Goal: Task Accomplishment & Management: Complete application form

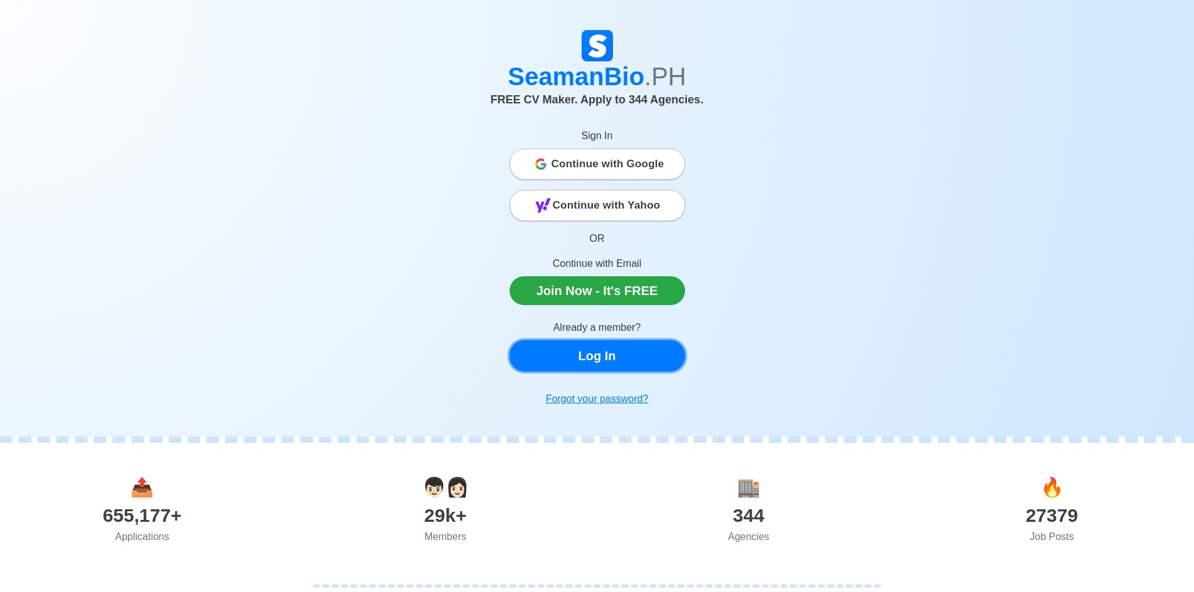
click at [575, 357] on link "Log In" at bounding box center [596, 355] width 175 height 31
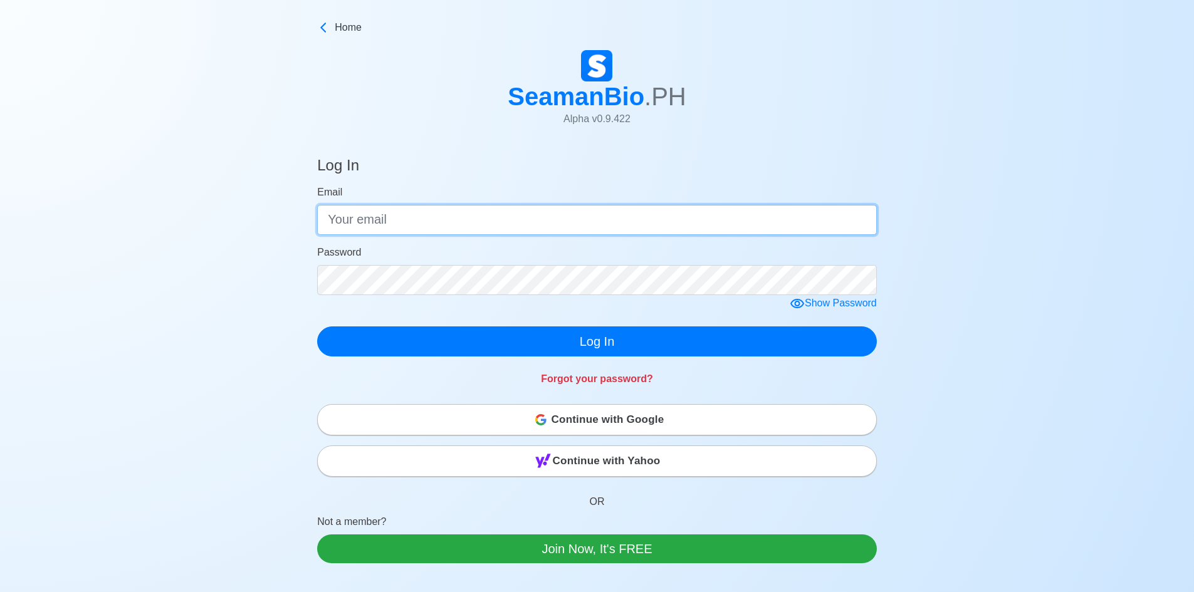
click at [561, 224] on input "Email" at bounding box center [597, 220] width 560 height 30
type input "[EMAIL_ADDRESS][DOMAIN_NAME]"
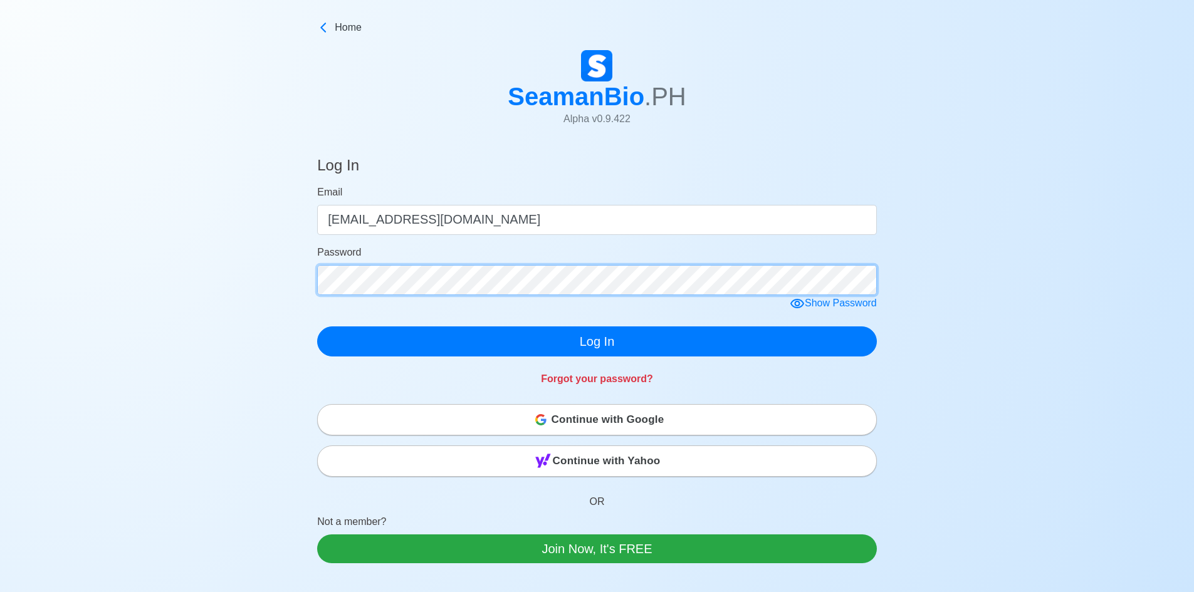
click button "Log In" at bounding box center [597, 341] width 560 height 30
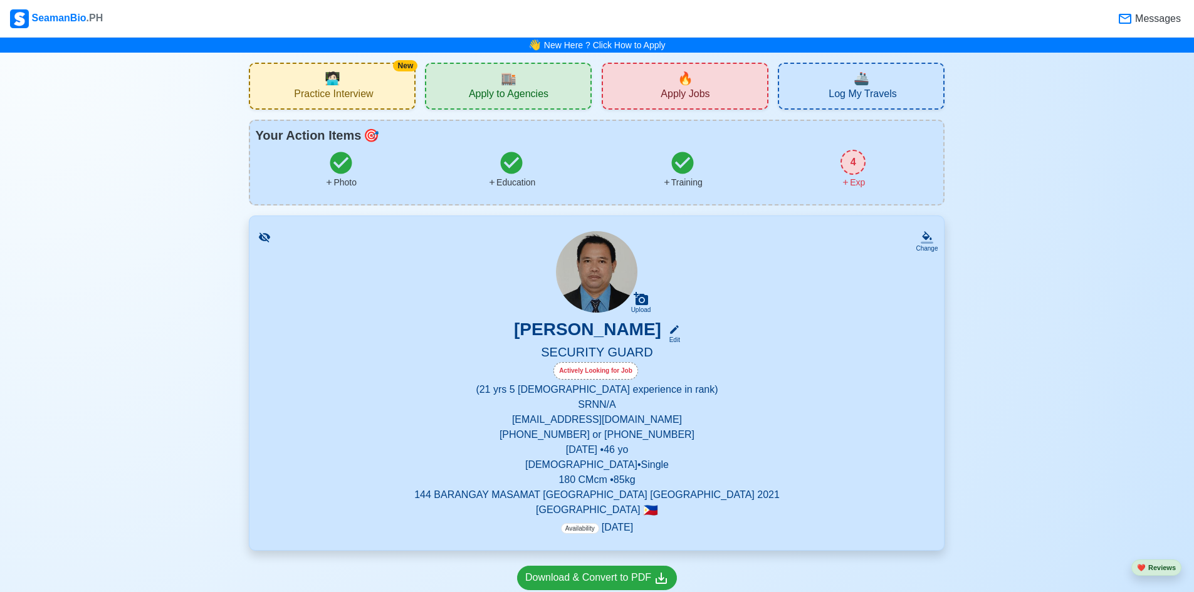
click at [847, 183] on icon at bounding box center [845, 182] width 9 height 9
click at [620, 41] on link "New Here ? Click How to Apply" at bounding box center [605, 45] width 122 height 10
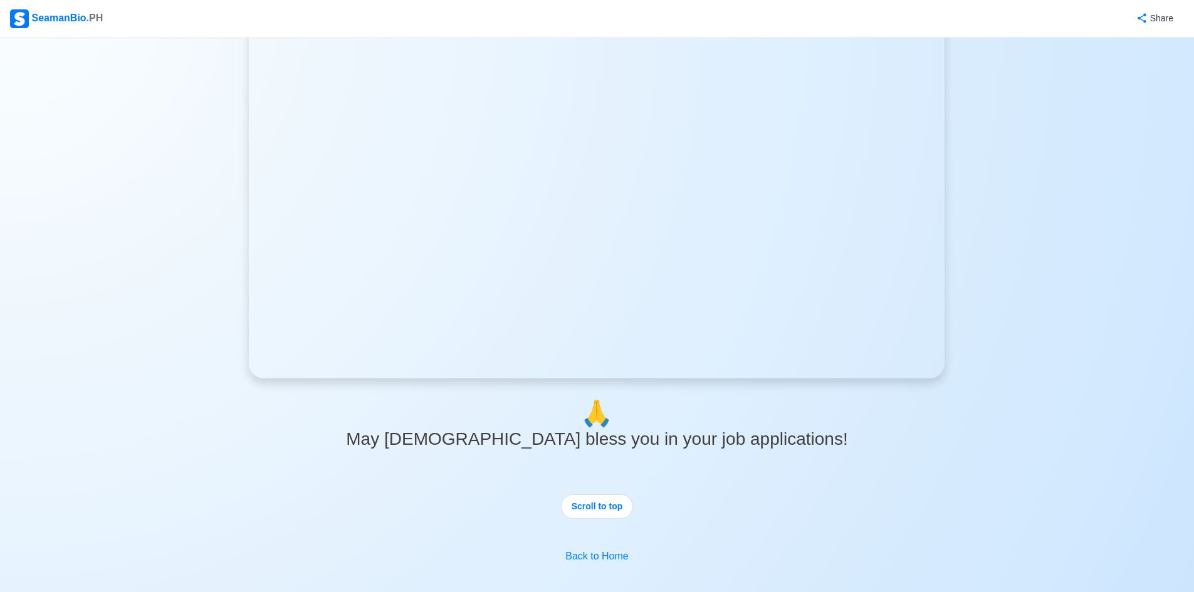
scroll to position [2774, 0]
click at [573, 551] on link "Back to Home" at bounding box center [596, 554] width 63 height 11
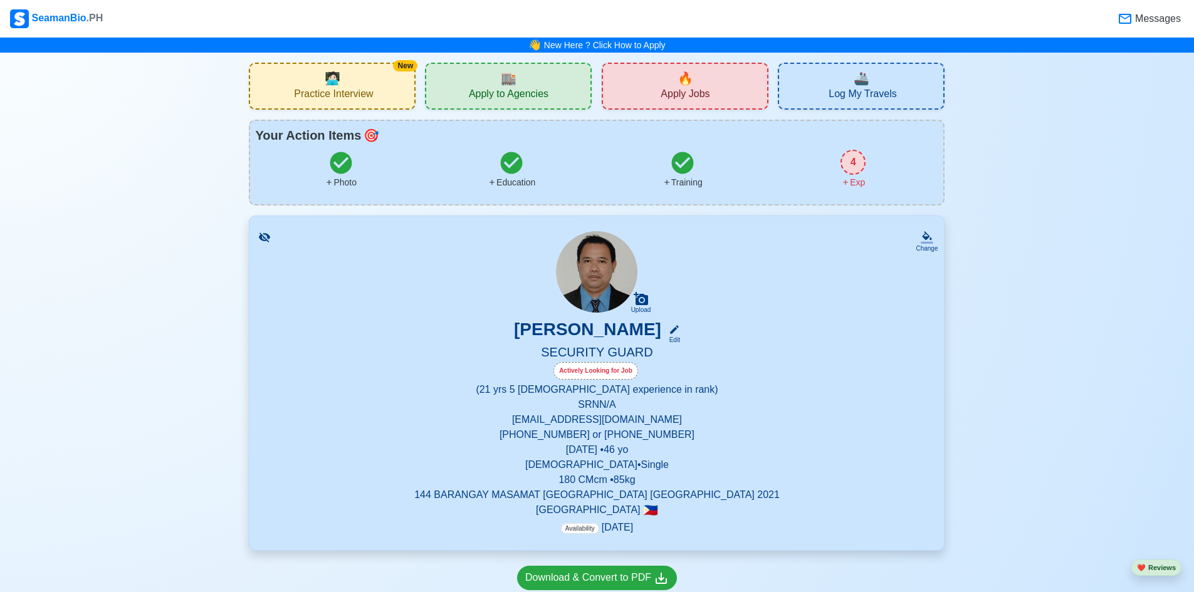
click at [504, 73] on span "🏬" at bounding box center [509, 78] width 16 height 19
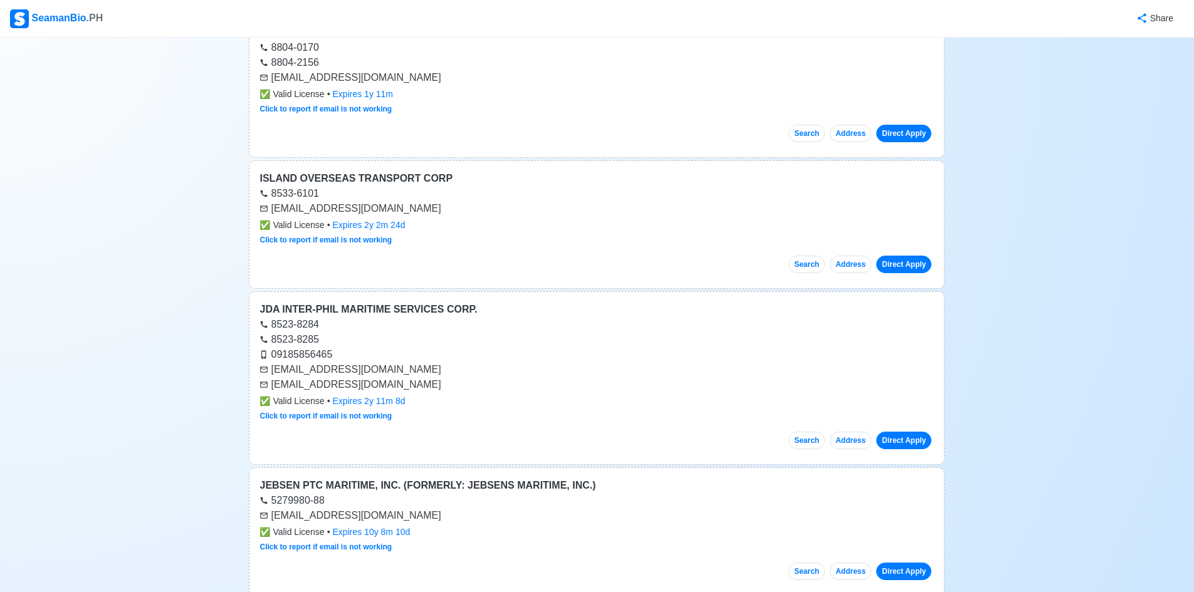
scroll to position [3384, 0]
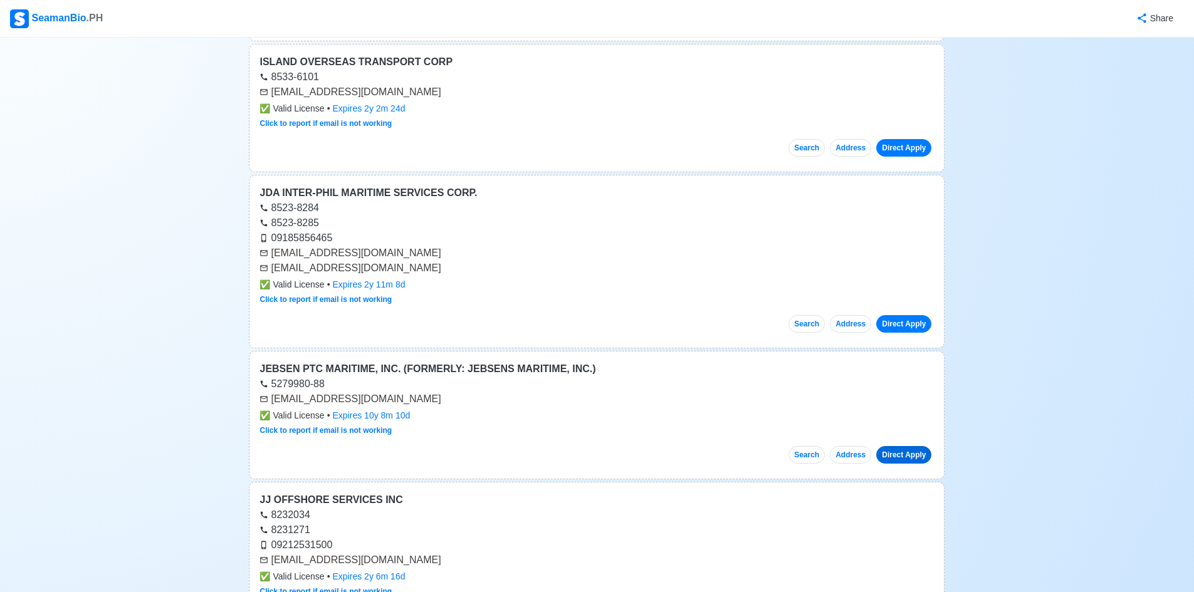
click at [911, 457] on link "Direct Apply" at bounding box center [903, 455] width 55 height 18
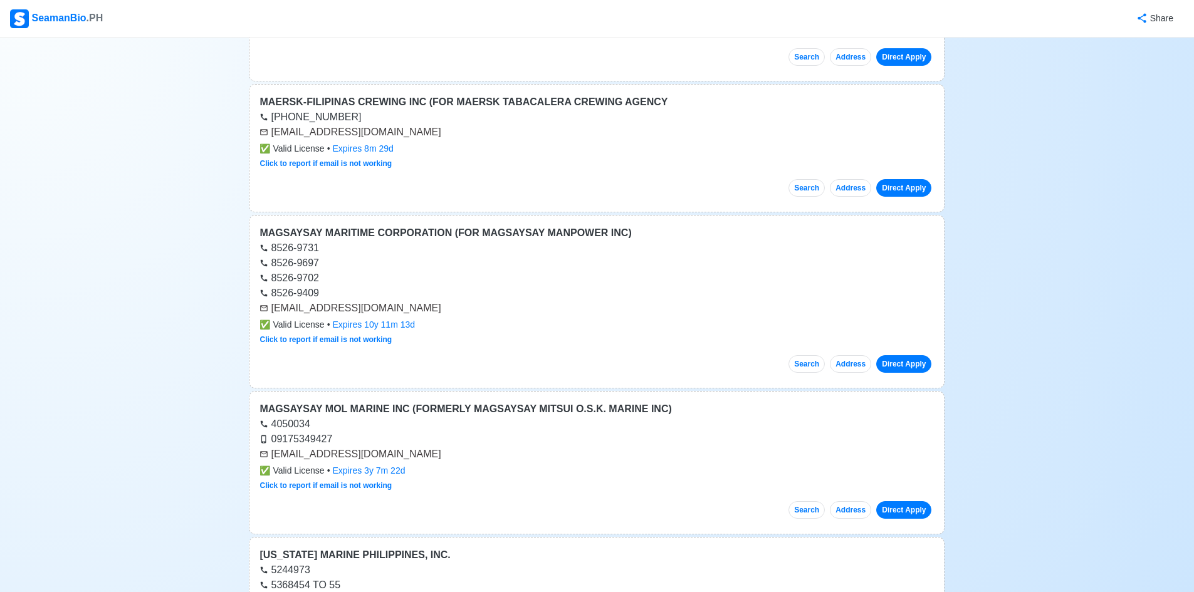
scroll to position [5827, 0]
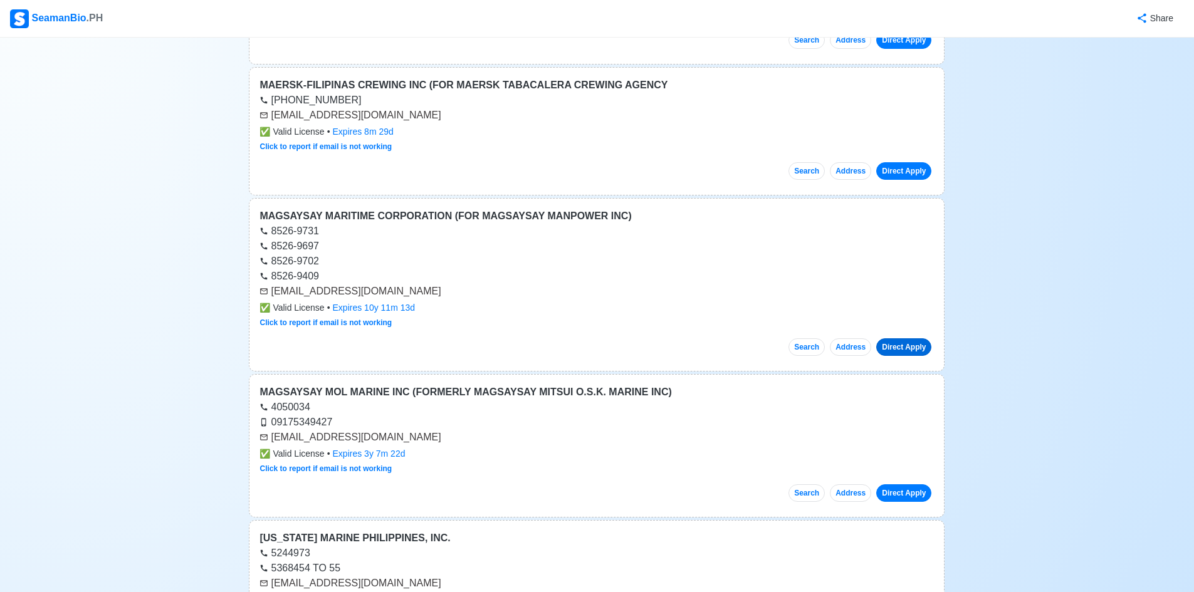
click at [904, 352] on link "Direct Apply" at bounding box center [903, 347] width 55 height 18
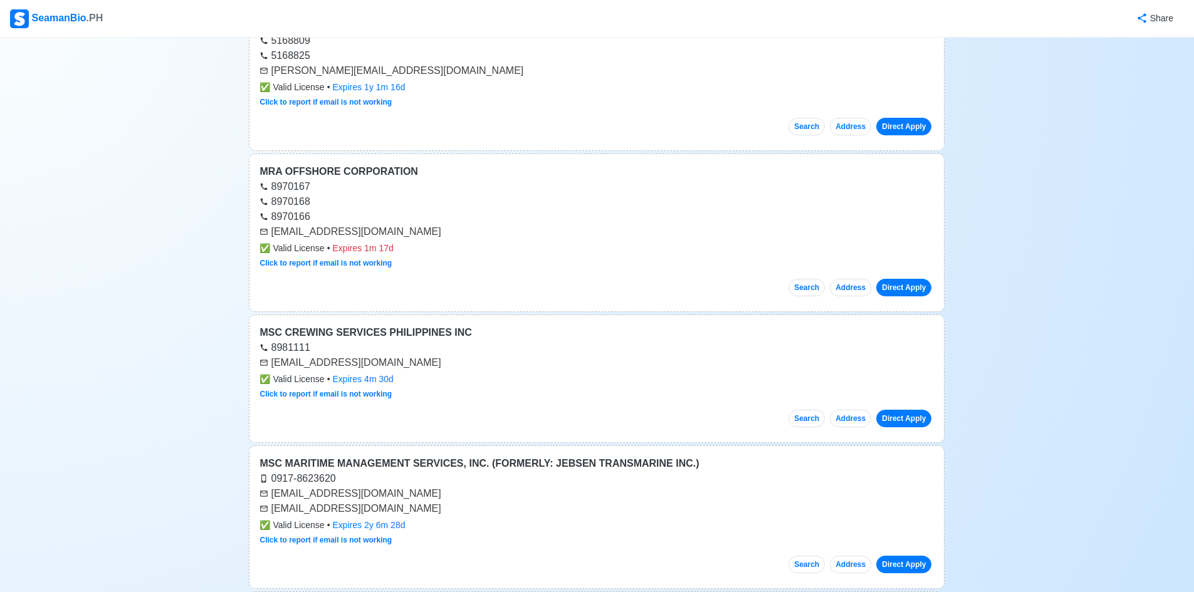
scroll to position [9649, 0]
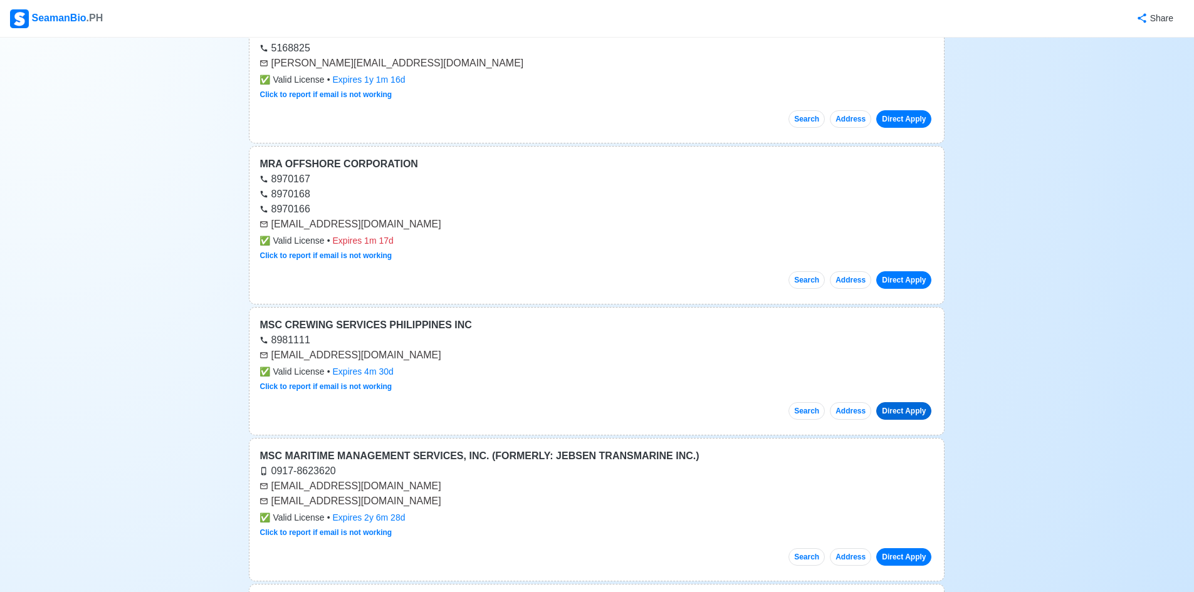
click at [909, 412] on link "Direct Apply" at bounding box center [903, 411] width 55 height 18
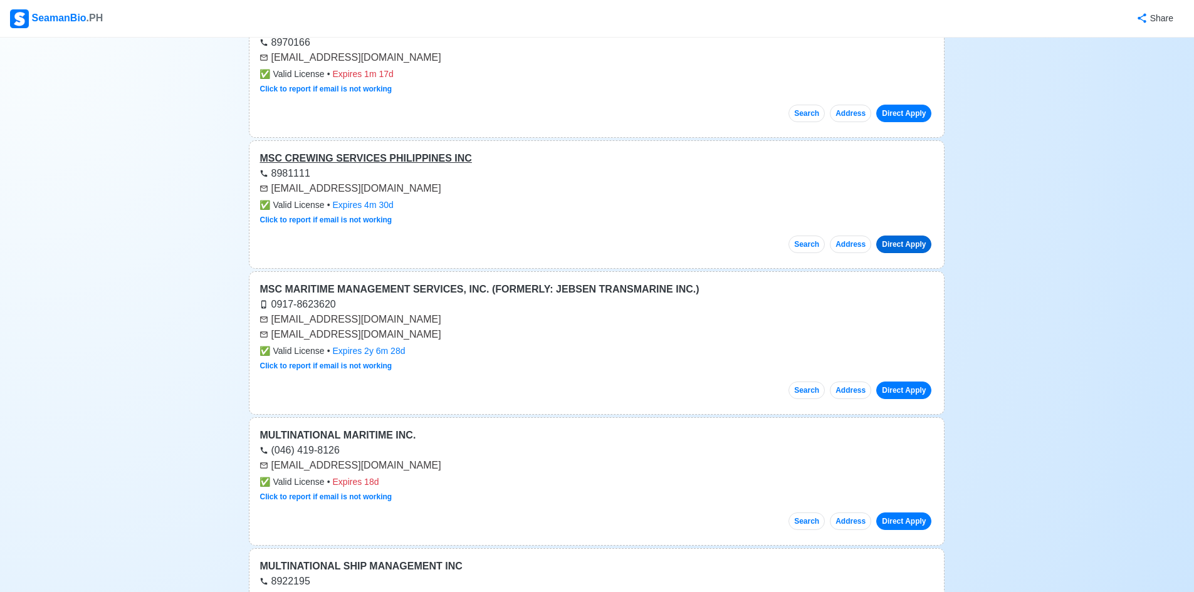
scroll to position [9837, 0]
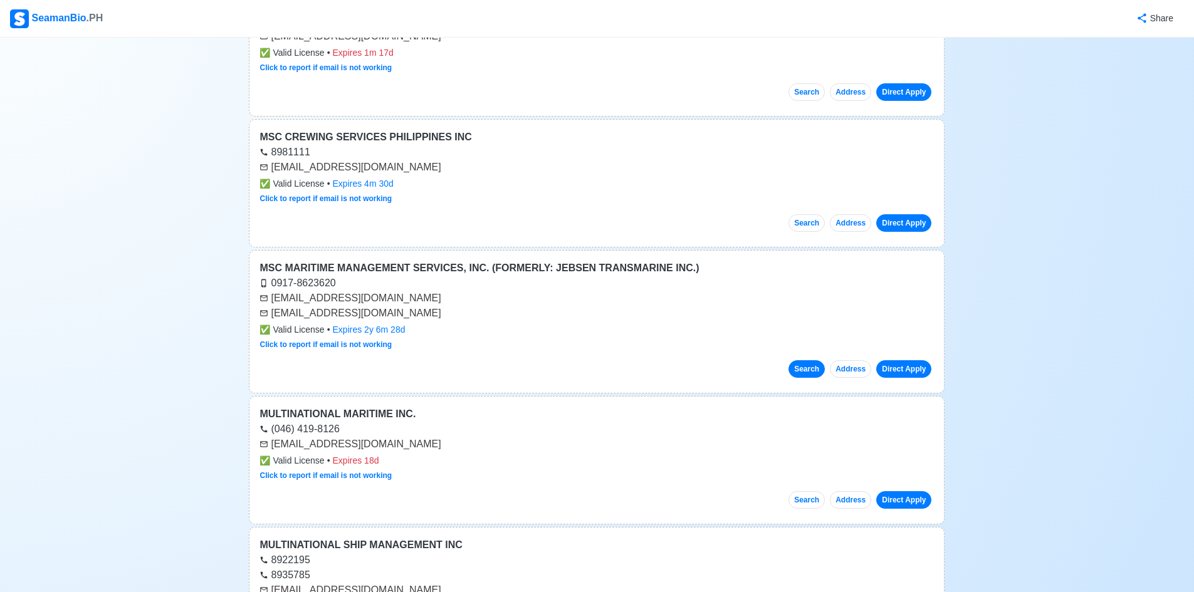
click at [813, 364] on button "Search" at bounding box center [806, 369] width 36 height 18
click at [905, 370] on link "Direct Apply" at bounding box center [903, 369] width 55 height 18
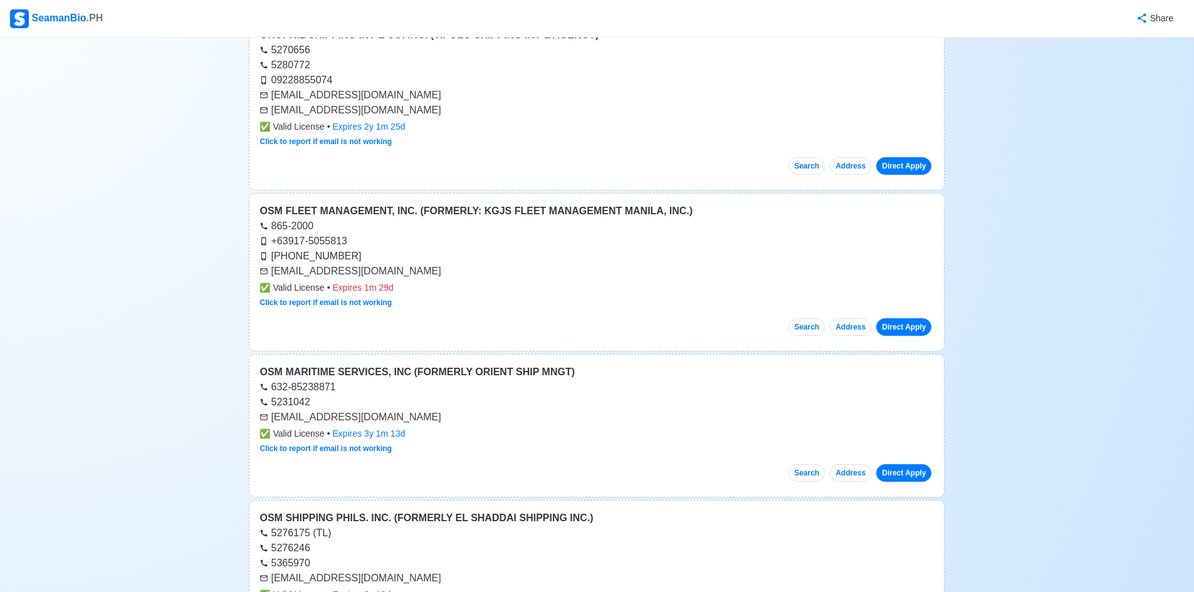
scroll to position [14223, 0]
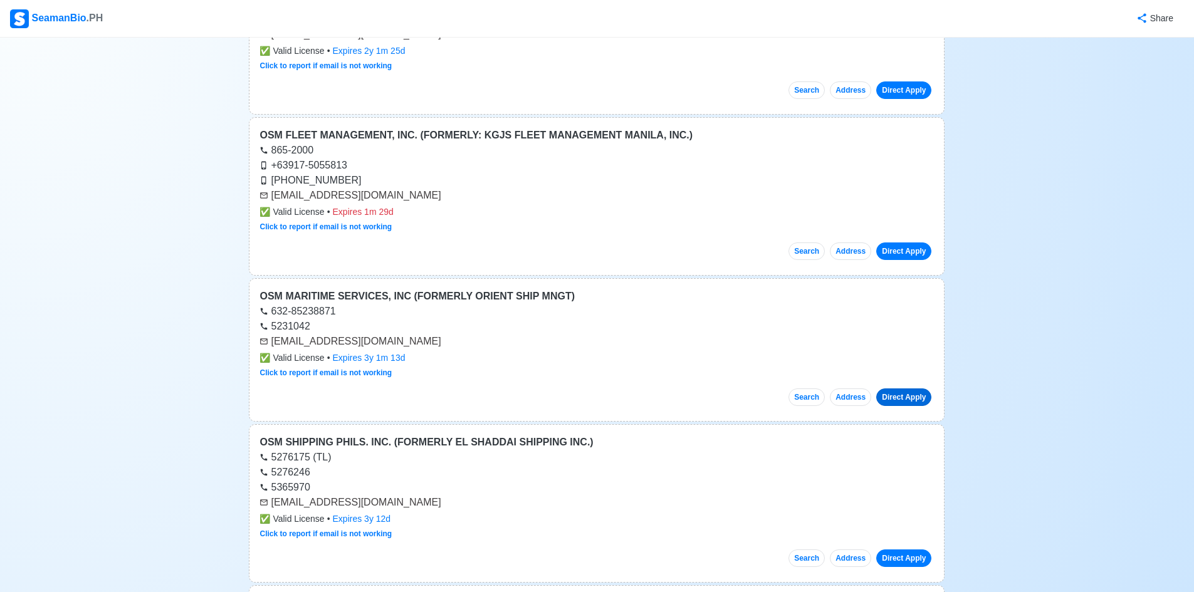
click at [910, 397] on link "Direct Apply" at bounding box center [903, 397] width 55 height 18
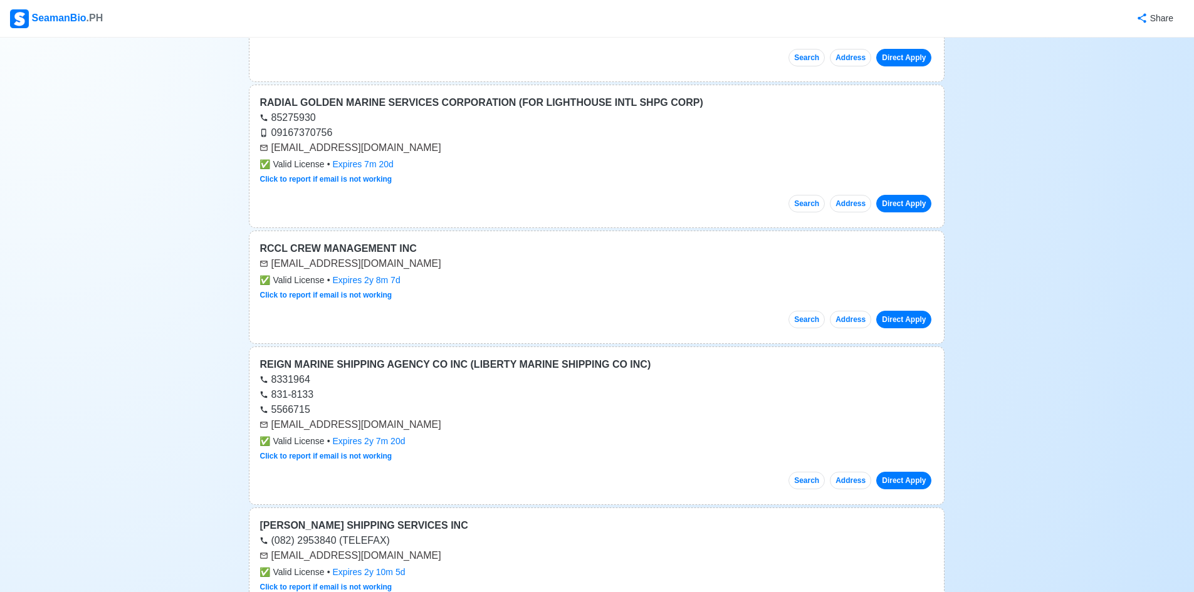
scroll to position [18484, 0]
click at [895, 323] on link "Direct Apply" at bounding box center [903, 319] width 55 height 18
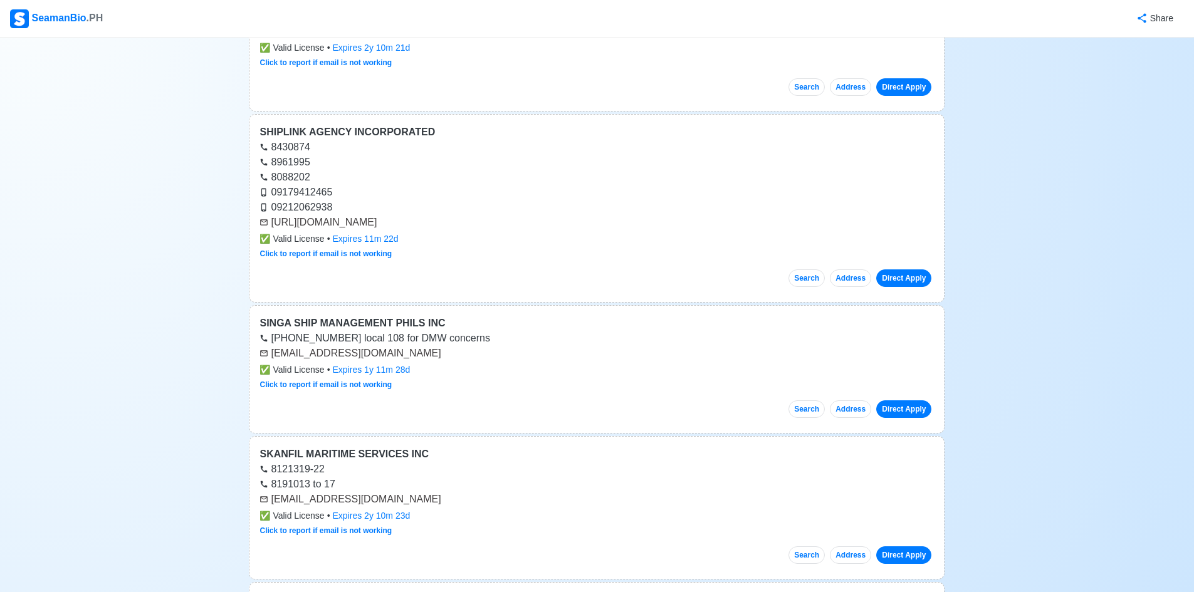
scroll to position [21868, 0]
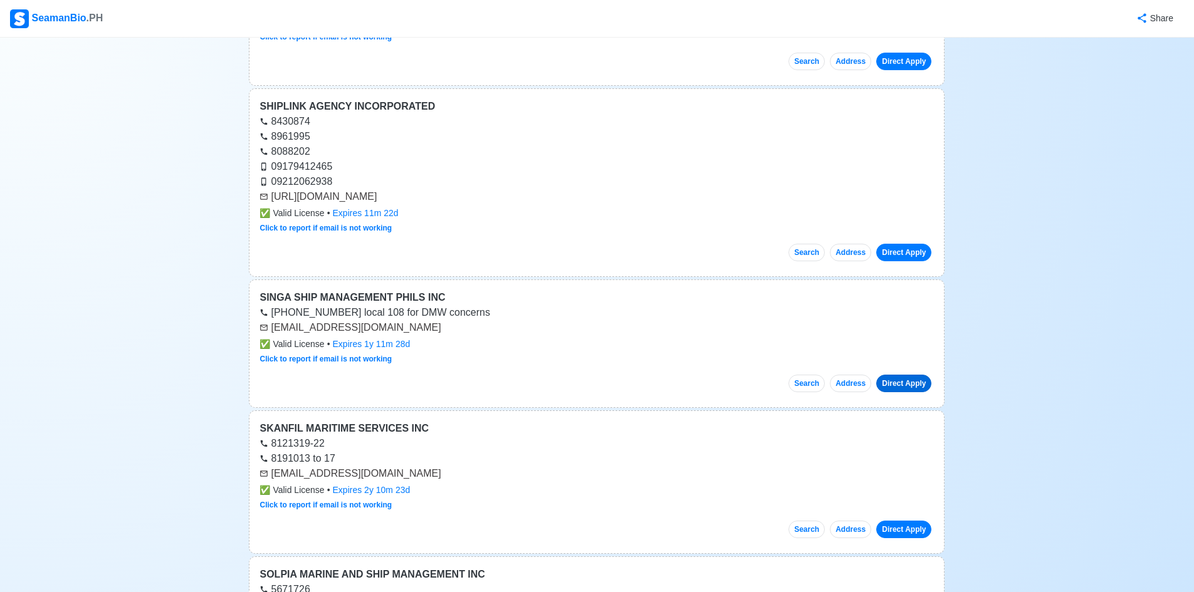
click at [915, 383] on link "Direct Apply" at bounding box center [903, 384] width 55 height 18
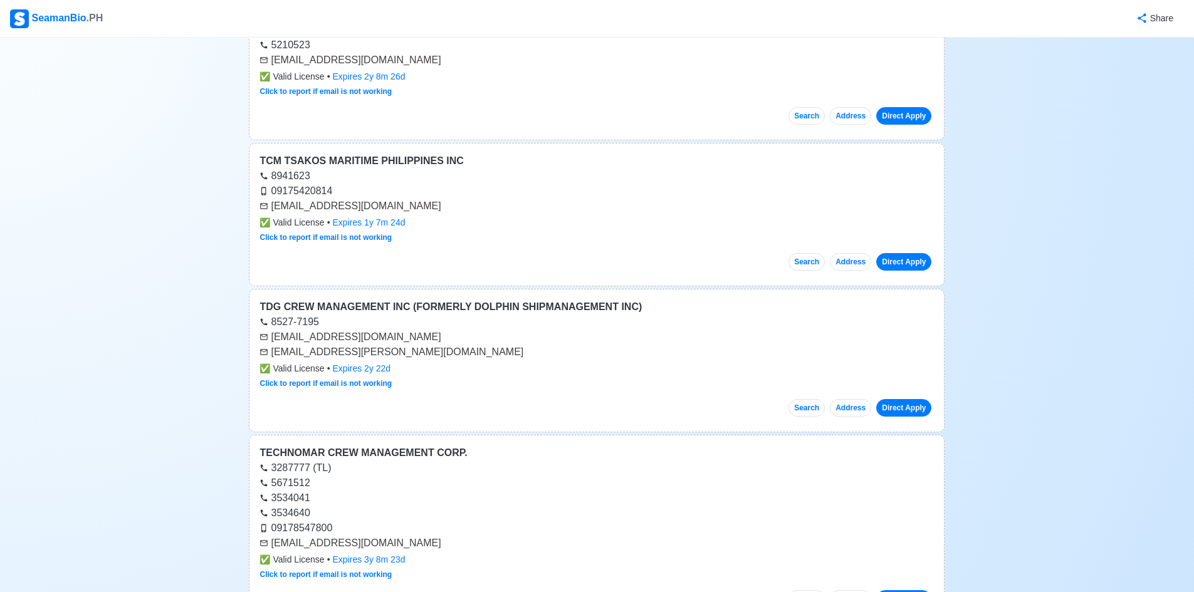
scroll to position [25690, 0]
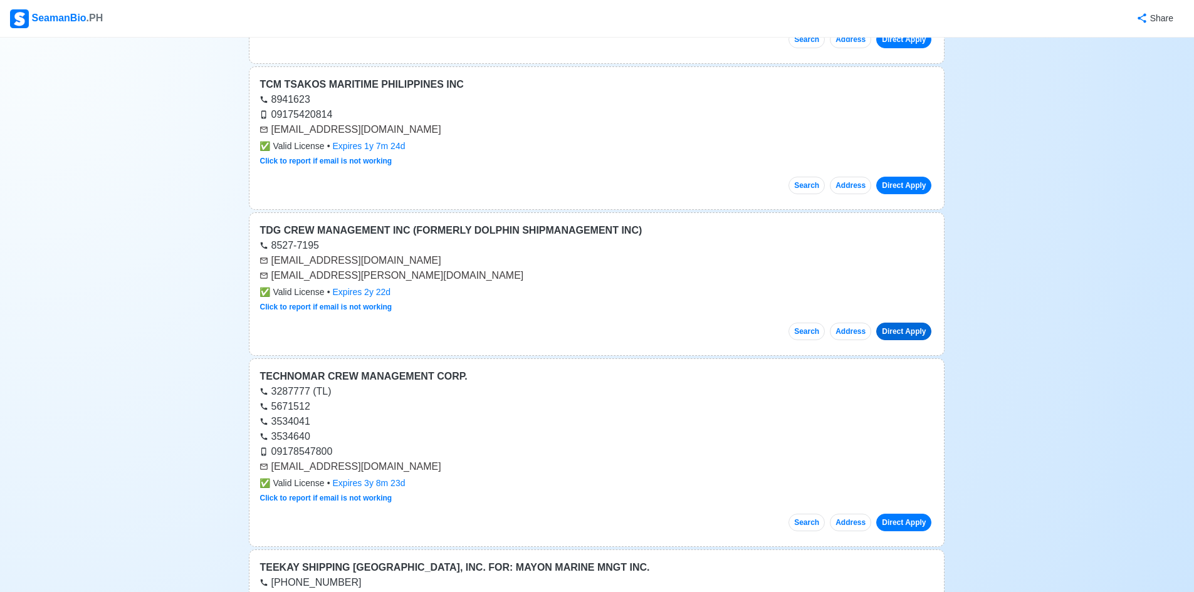
click at [919, 336] on link "Direct Apply" at bounding box center [903, 332] width 55 height 18
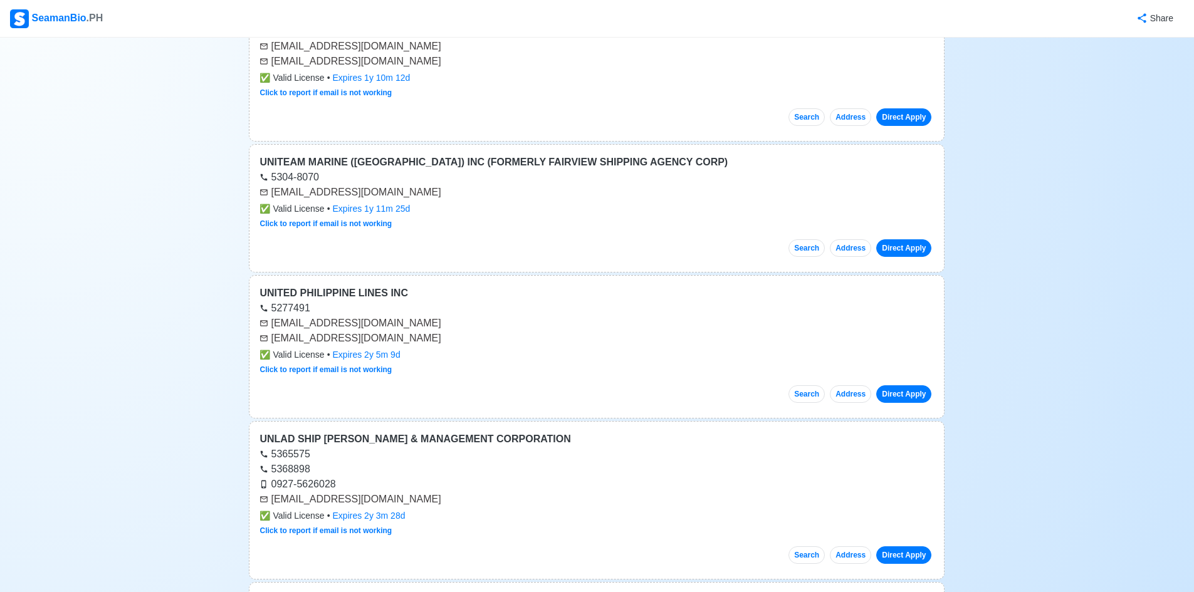
scroll to position [28635, 0]
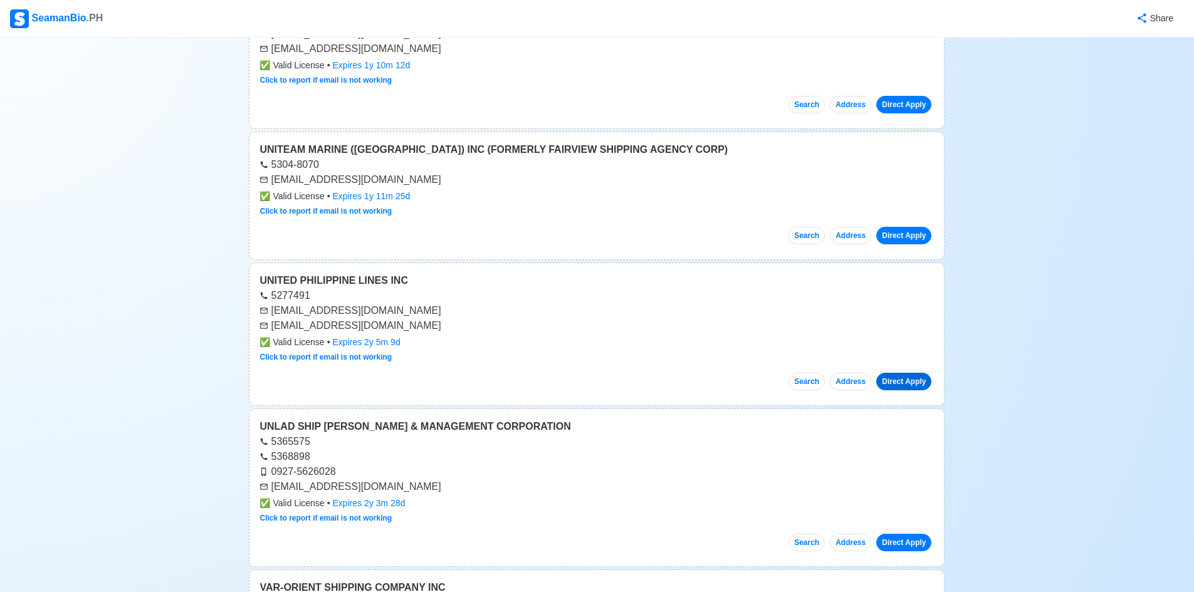
click at [903, 378] on link "Direct Apply" at bounding box center [903, 382] width 55 height 18
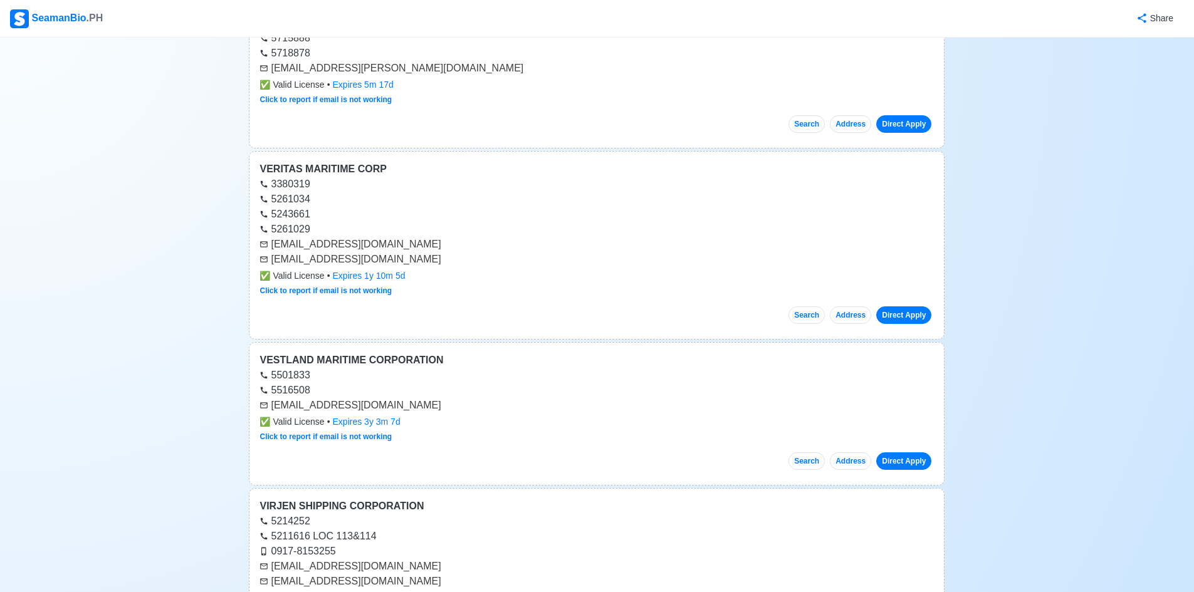
scroll to position [29387, 0]
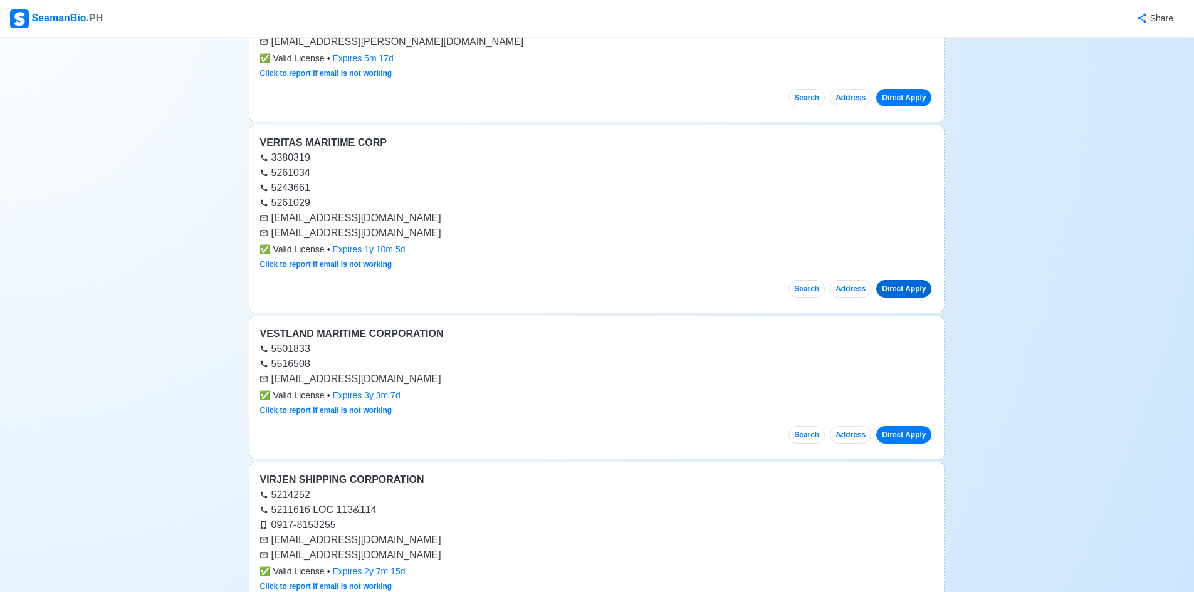
click at [902, 286] on link "Direct Apply" at bounding box center [903, 289] width 55 height 18
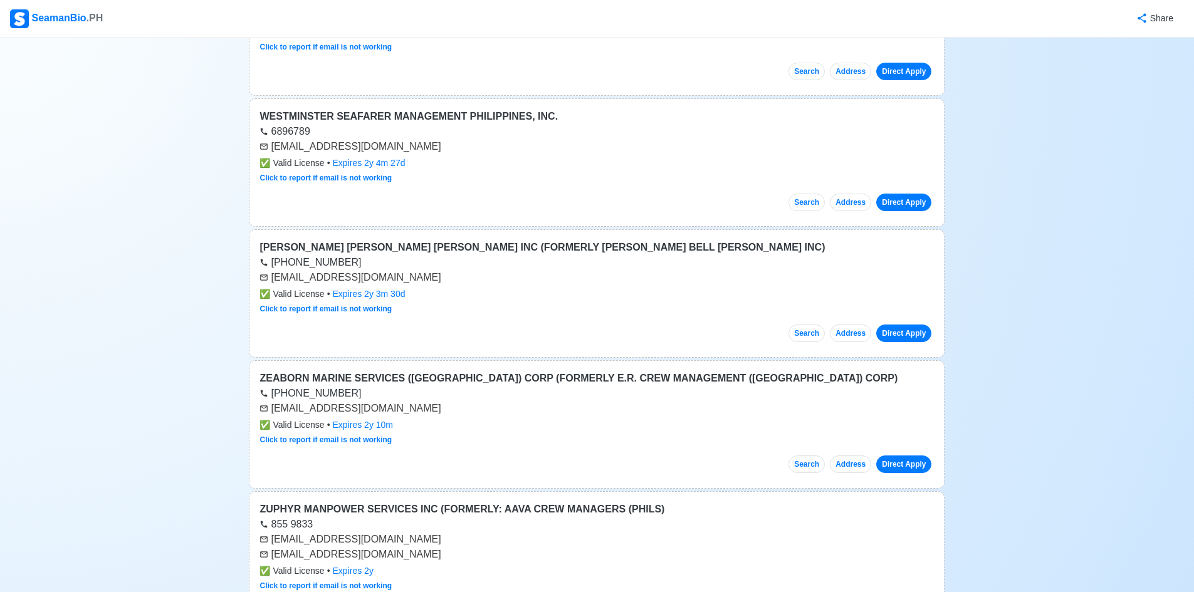
scroll to position [30703, 0]
click at [897, 331] on link "Direct Apply" at bounding box center [903, 332] width 55 height 18
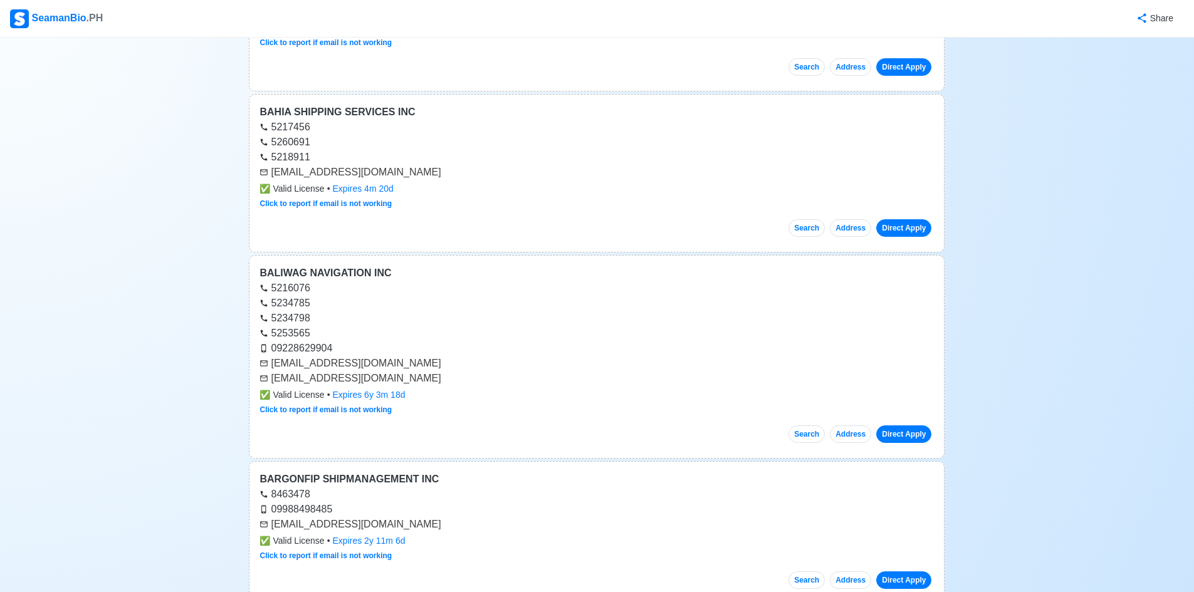
scroll to position [36154, 0]
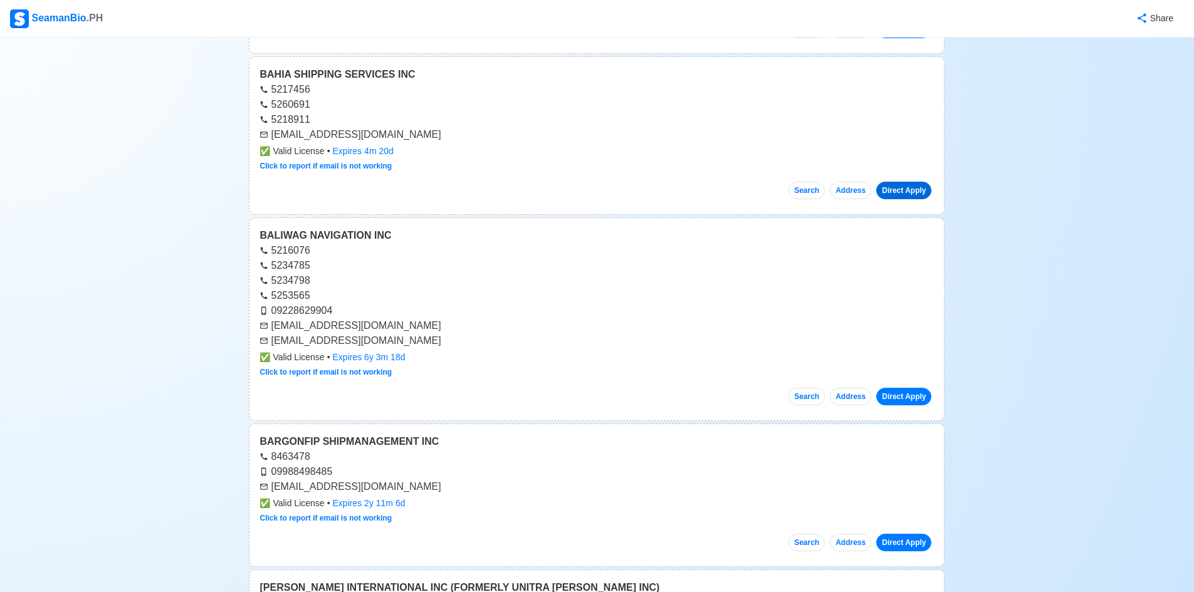
click at [910, 191] on link "Direct Apply" at bounding box center [903, 191] width 55 height 18
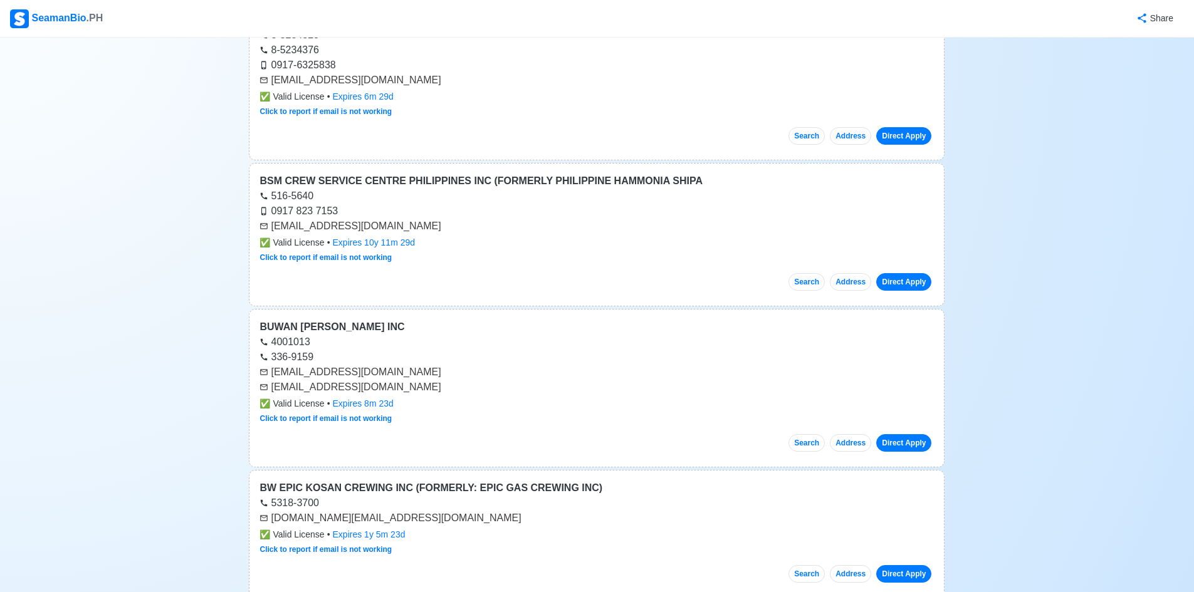
scroll to position [38535, 0]
click at [905, 283] on link "Direct Apply" at bounding box center [903, 281] width 55 height 18
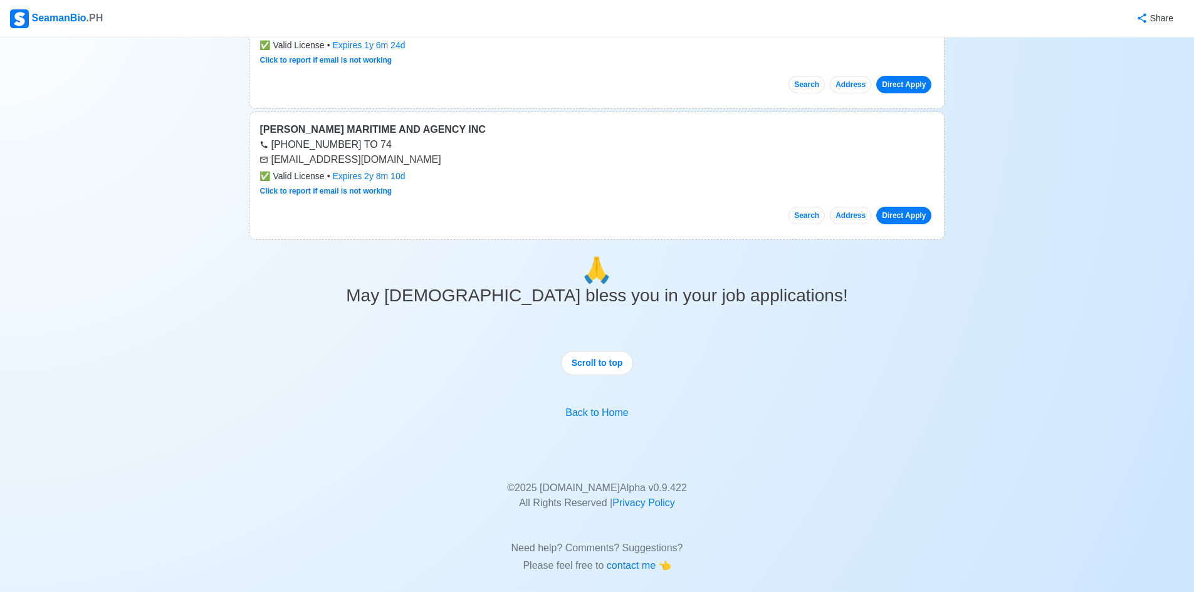
scroll to position [46427, 0]
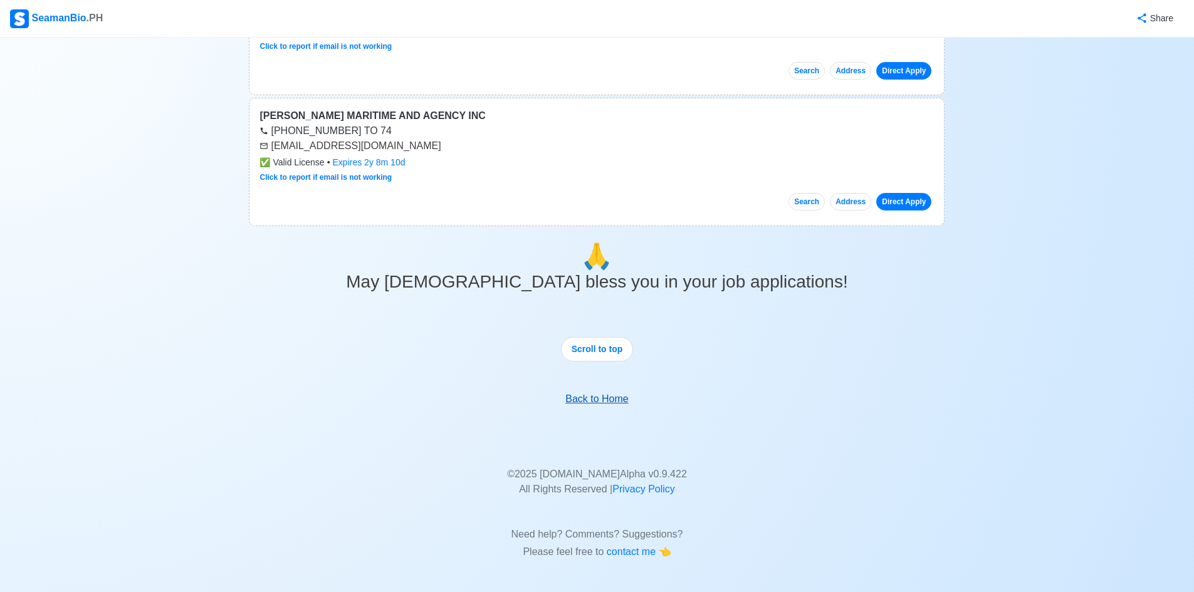
click at [613, 398] on link "Back to Home" at bounding box center [596, 398] width 63 height 11
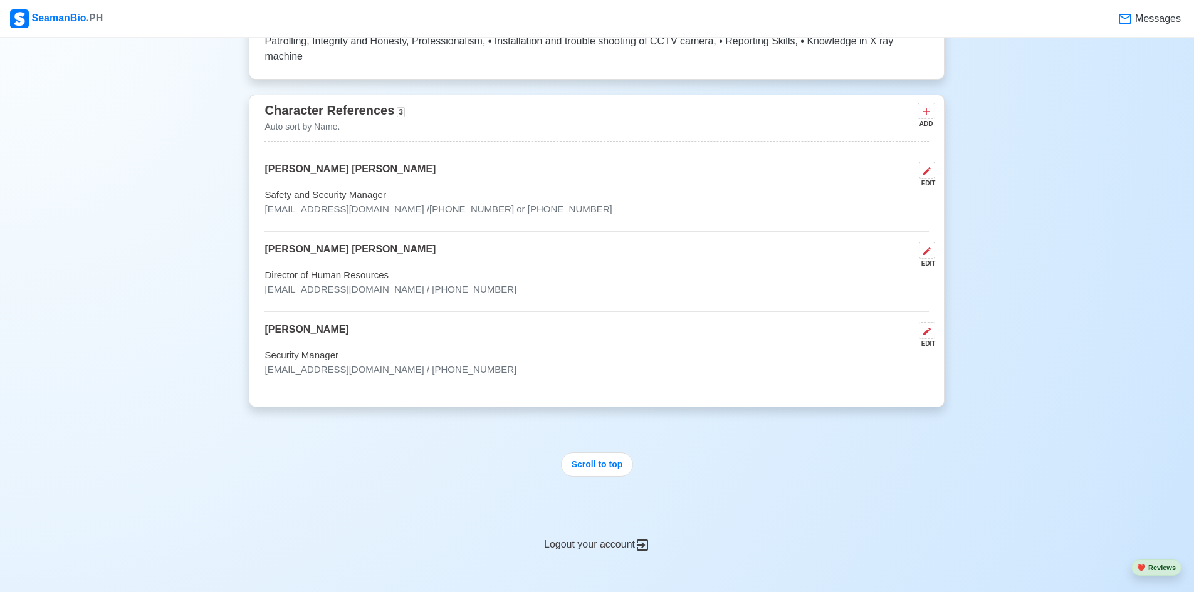
scroll to position [3910, 0]
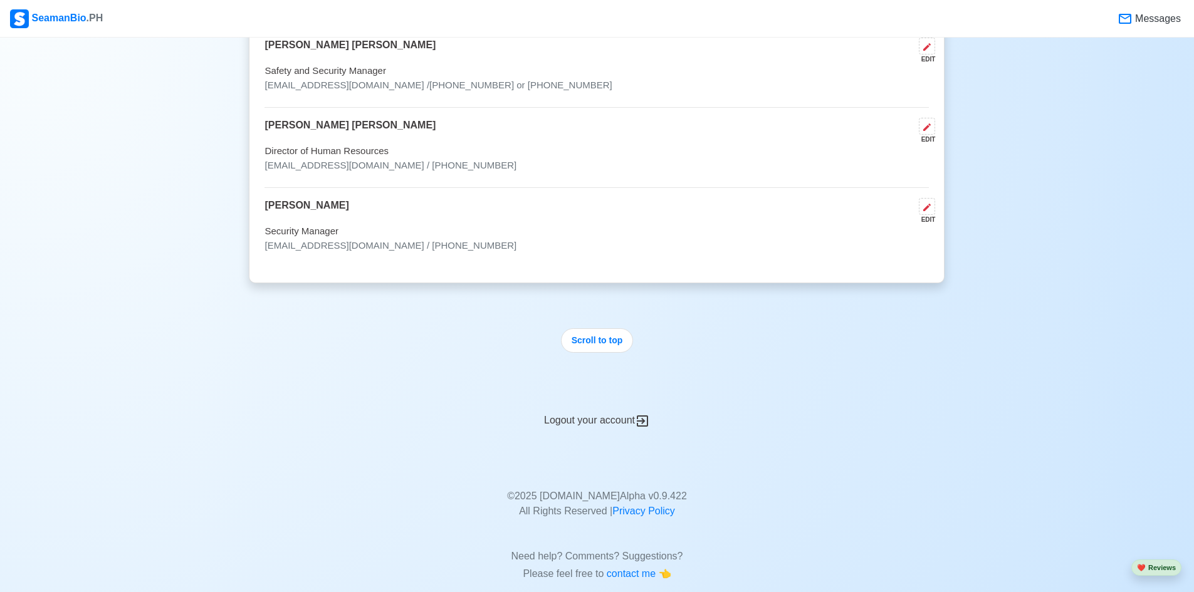
click at [601, 399] on div "Logout your account" at bounding box center [597, 413] width 696 height 31
